Goal: Find specific page/section: Find specific page/section

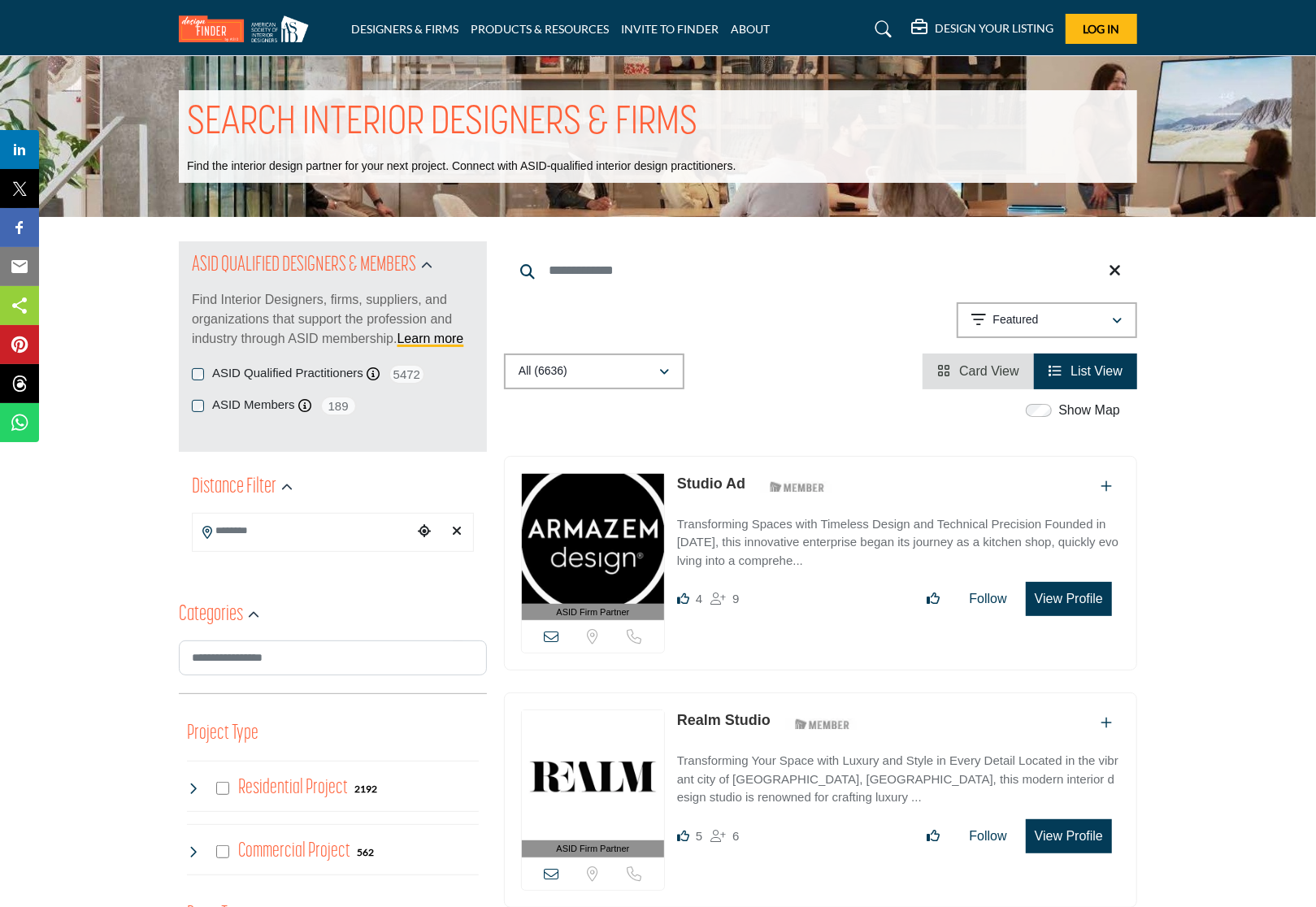
click at [881, 31] on icon at bounding box center [884, 29] width 16 height 16
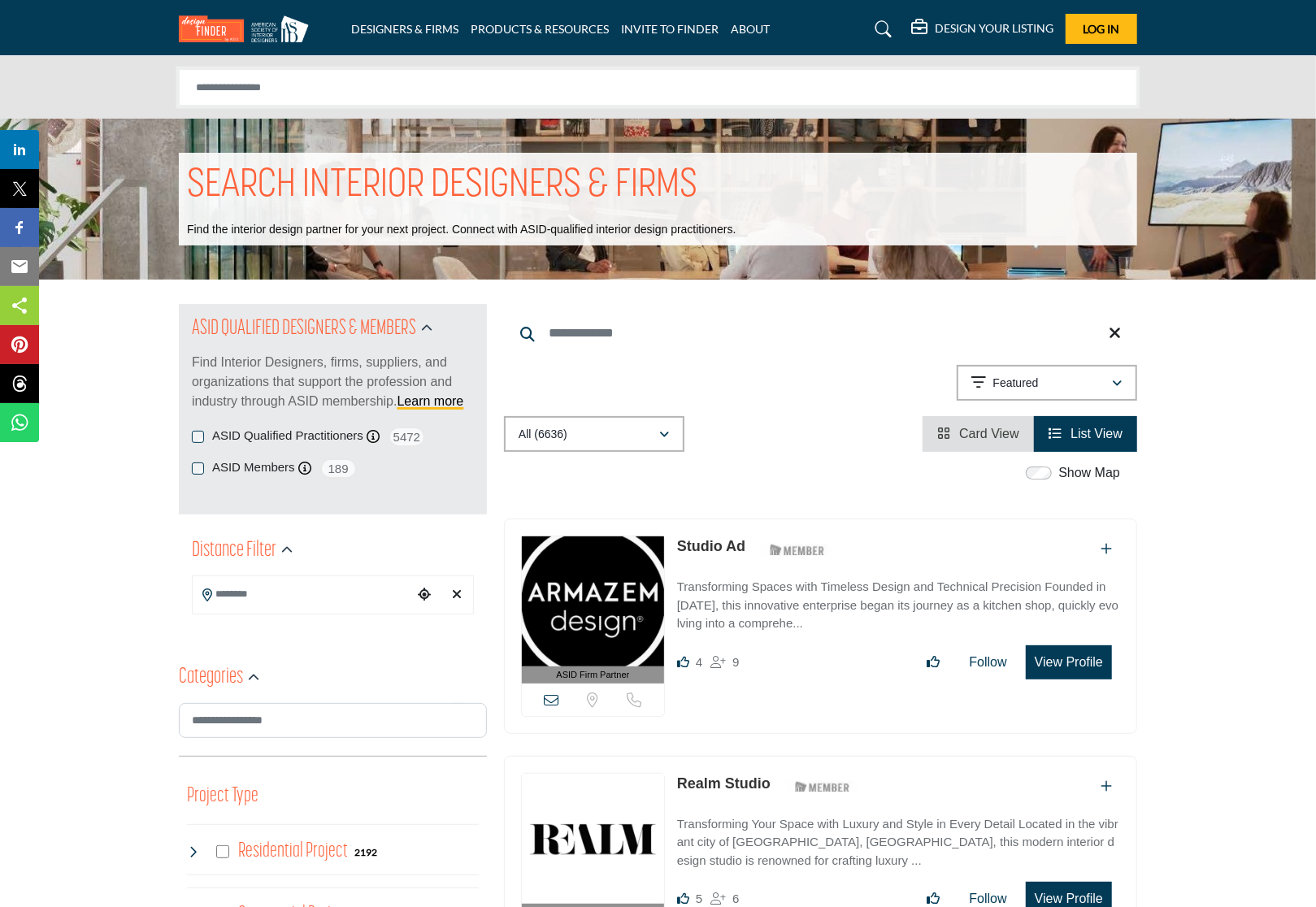
click at [769, 90] on input "Search Solutions" at bounding box center [658, 87] width 959 height 36
type input "**********"
